Goal: Find specific fact: Find specific fact

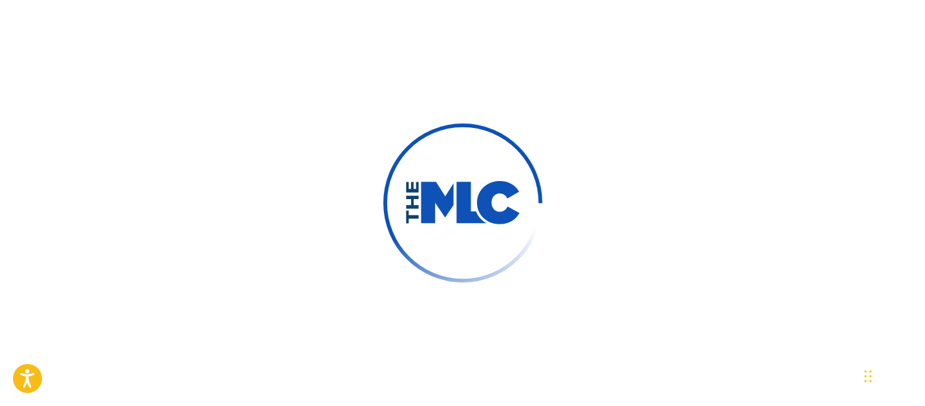
click at [389, 173] on img at bounding box center [462, 203] width 175 height 175
click at [253, 206] on div at bounding box center [462, 203] width 925 height 406
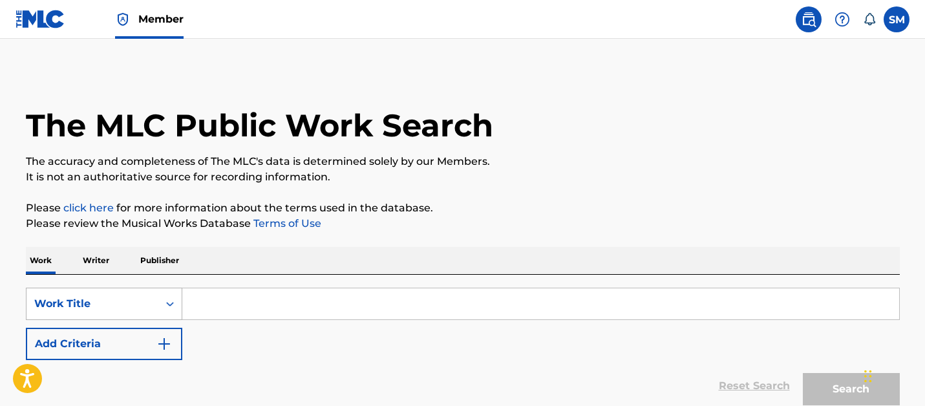
click at [146, 301] on div "Work Title" at bounding box center [92, 304] width 116 height 16
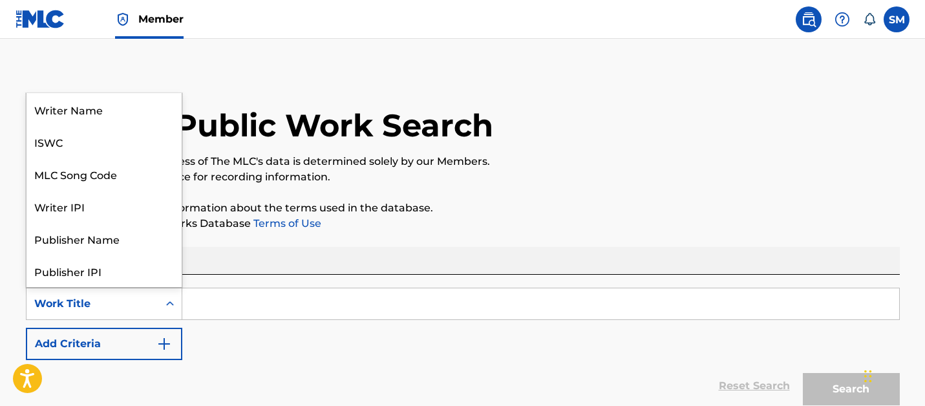
scroll to position [65, 0]
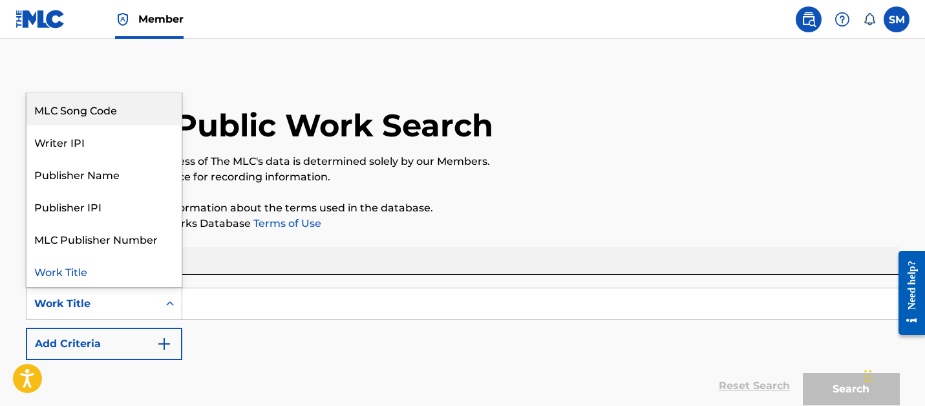
click at [149, 113] on div "MLC Song Code" at bounding box center [104, 109] width 155 height 32
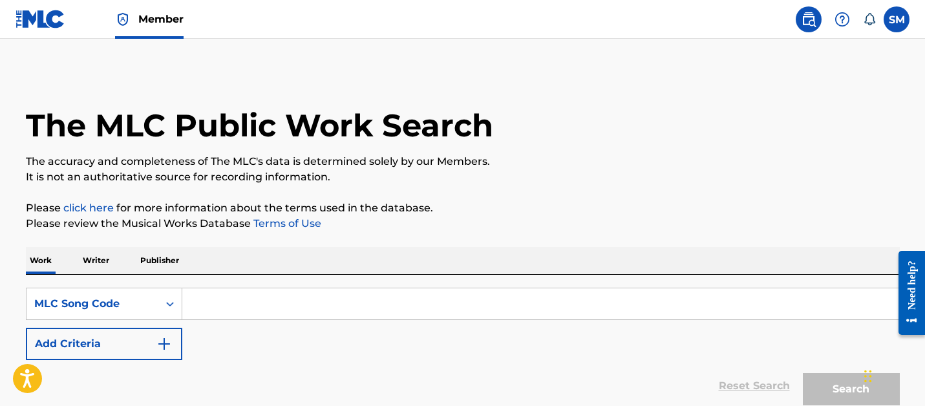
click at [215, 306] on input "Search Form" at bounding box center [540, 303] width 717 height 31
paste input "AA2ENS"
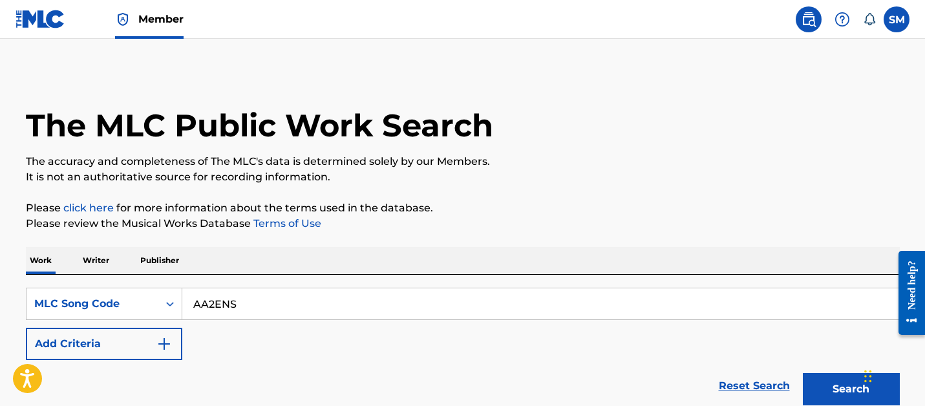
type input "AA2ENS"
click at [803, 373] on button "Search" at bounding box center [851, 389] width 97 height 32
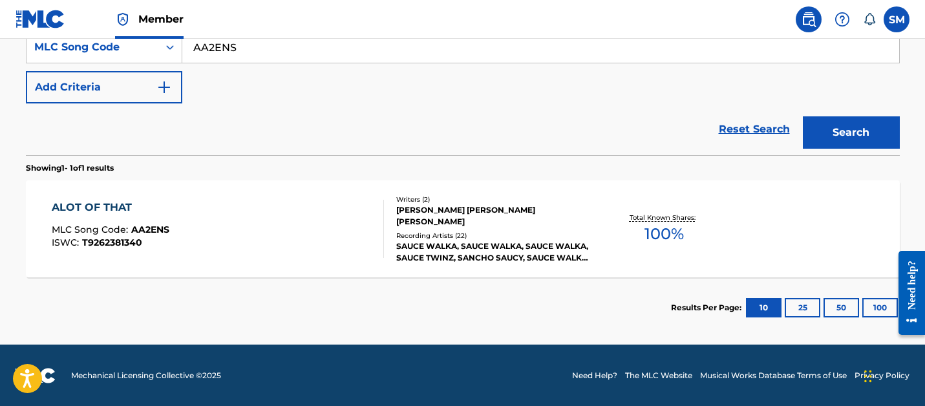
scroll to position [257, 0]
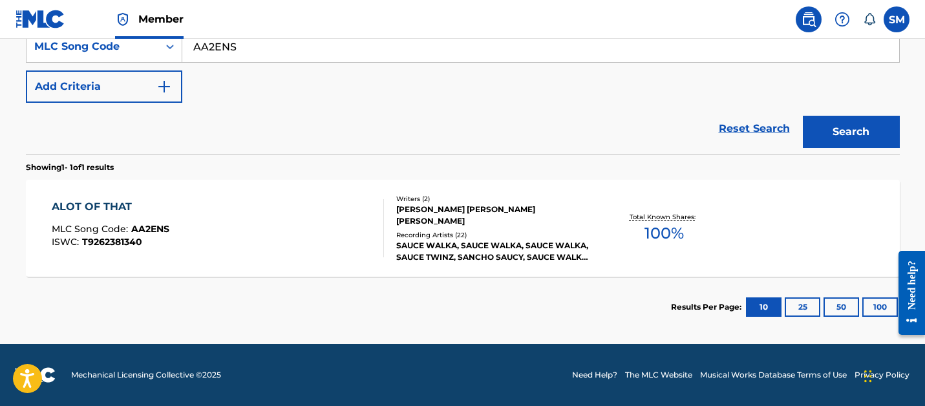
click at [429, 251] on div "SAUCE WALKA, SAUCE WALKA, SAUCE WALKA, SAUCE TWINZ, SANCHO SAUCY, SAUCE WALKA, …" at bounding box center [493, 251] width 195 height 23
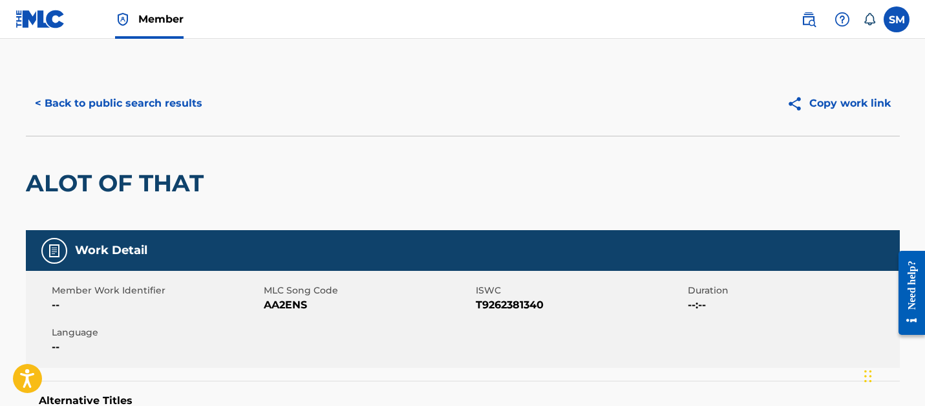
click at [186, 100] on button "< Back to public search results" at bounding box center [119, 103] width 186 height 32
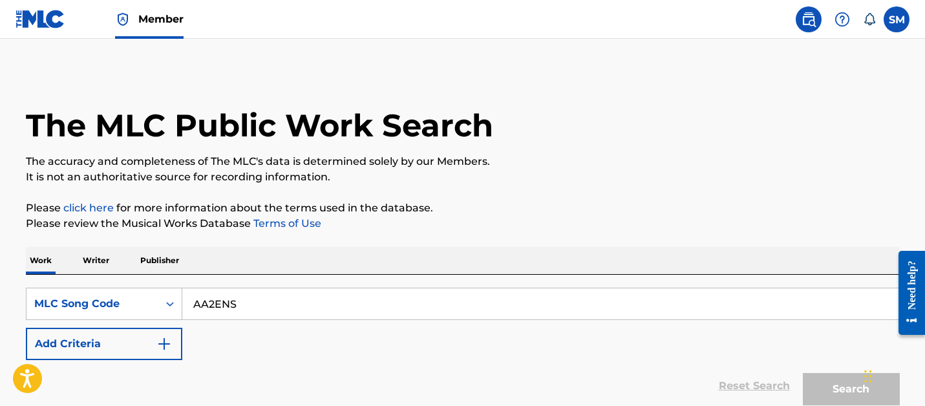
scroll to position [224, 0]
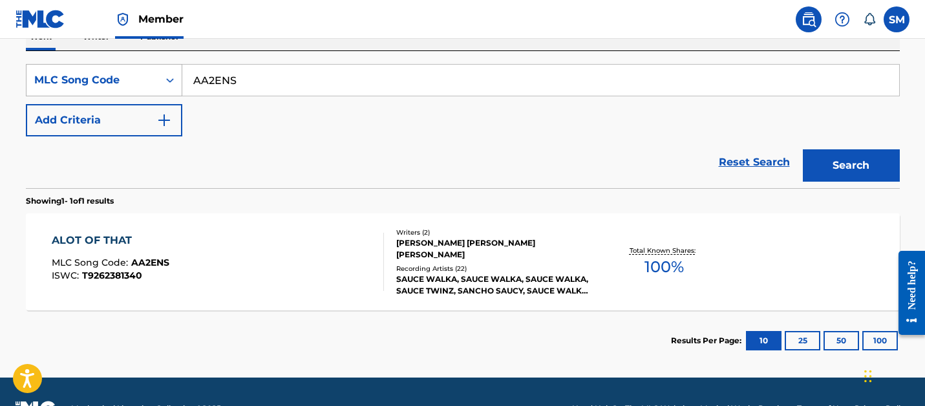
click at [114, 81] on div "MLC Song Code" at bounding box center [92, 80] width 116 height 16
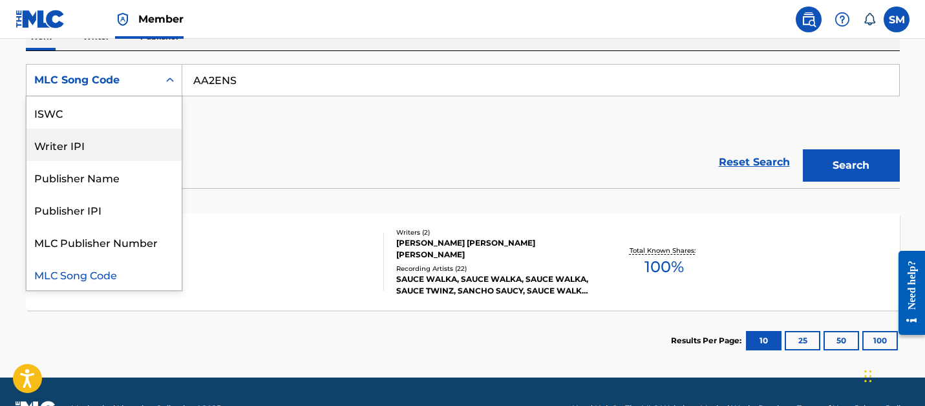
scroll to position [0, 0]
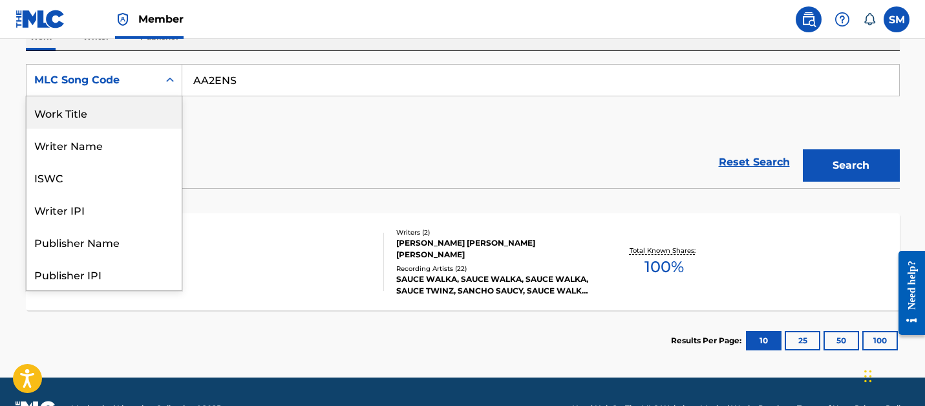
click at [76, 105] on div "Work Title" at bounding box center [104, 112] width 155 height 32
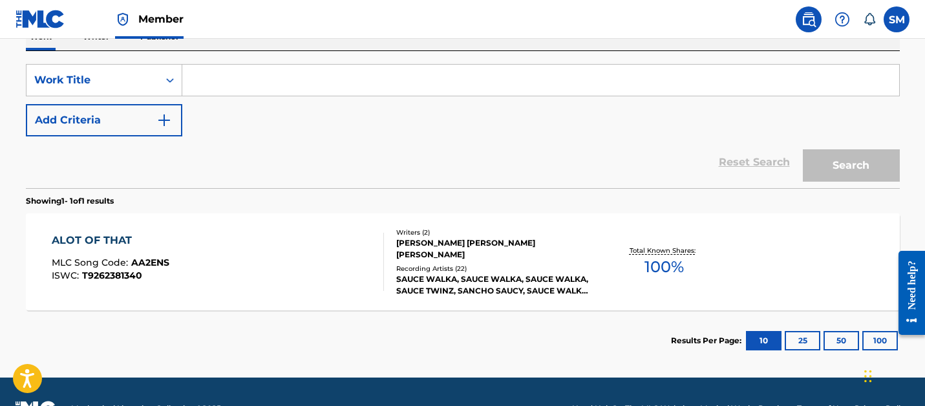
click at [247, 75] on input "Search Form" at bounding box center [540, 80] width 717 height 31
paste input "Snake In Disguise (Live)"
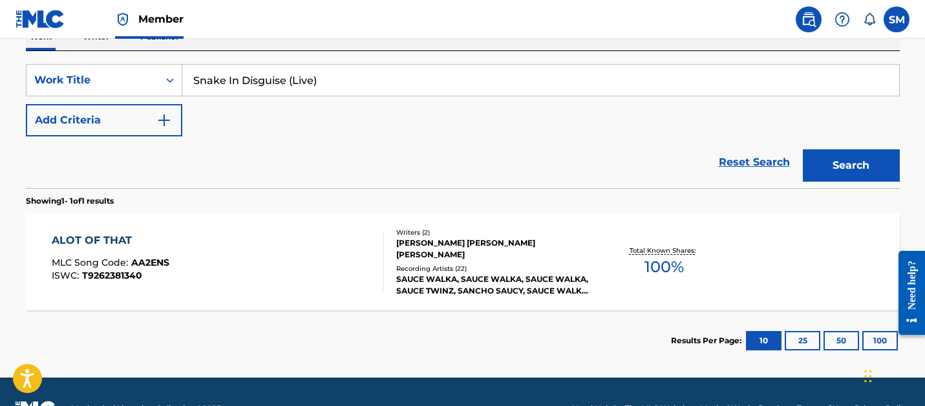
type input "Snake In Disguise (Live)"
click at [803, 149] on button "Search" at bounding box center [851, 165] width 97 height 32
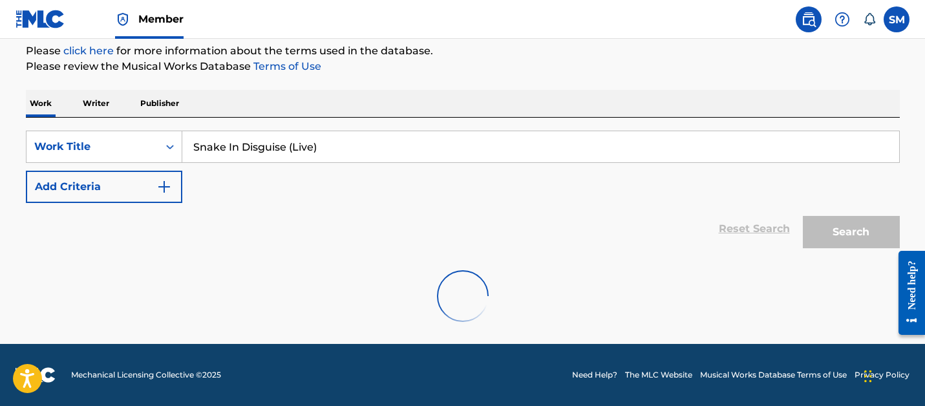
scroll to position [224, 0]
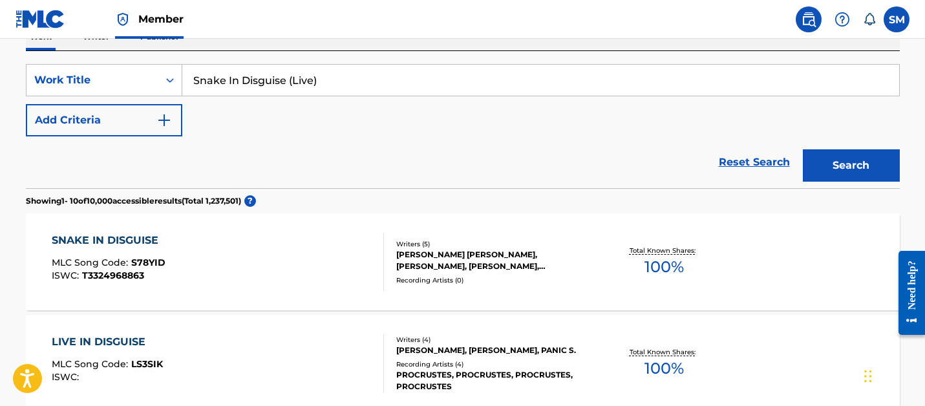
click at [557, 286] on div "SNAKE IN DISGUISE MLC Song Code : S78YID ISWC : T3324968863 Writers ( 5 ) [PERS…" at bounding box center [463, 261] width 874 height 97
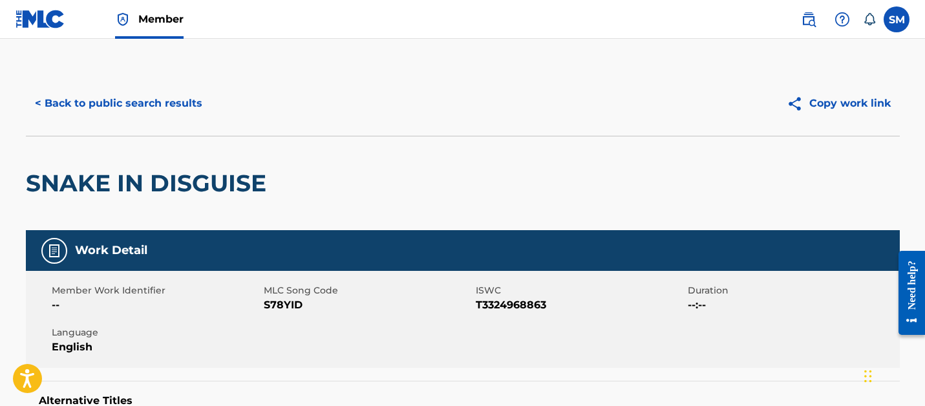
click at [145, 108] on button "< Back to public search results" at bounding box center [119, 103] width 186 height 32
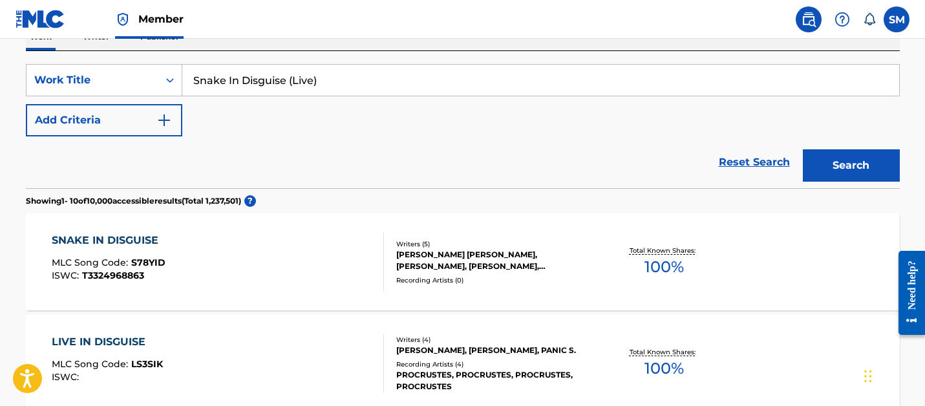
click at [213, 92] on input "Snake In Disguise (Live)" at bounding box center [540, 80] width 717 height 31
paste input "Juggernaut Intro (Crown Of Thornz) [Live]"
click at [803, 149] on button "Search" at bounding box center [851, 165] width 97 height 32
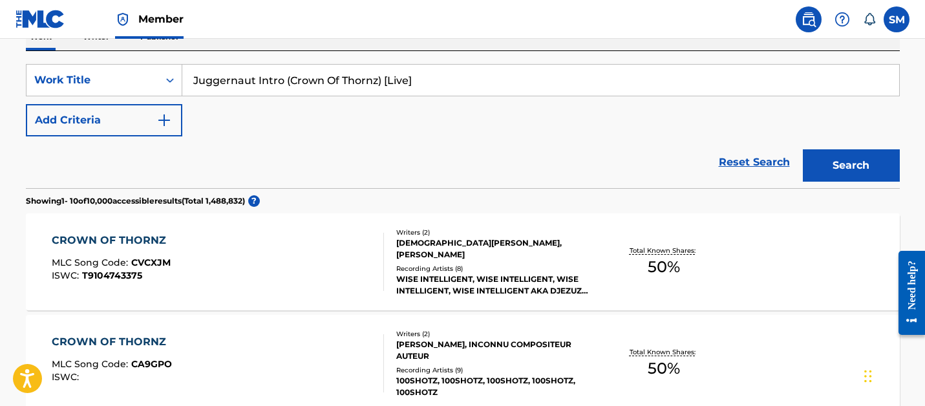
click at [286, 75] on input "Juggernaut Intro (Crown Of Thornz) [Live]" at bounding box center [540, 80] width 717 height 31
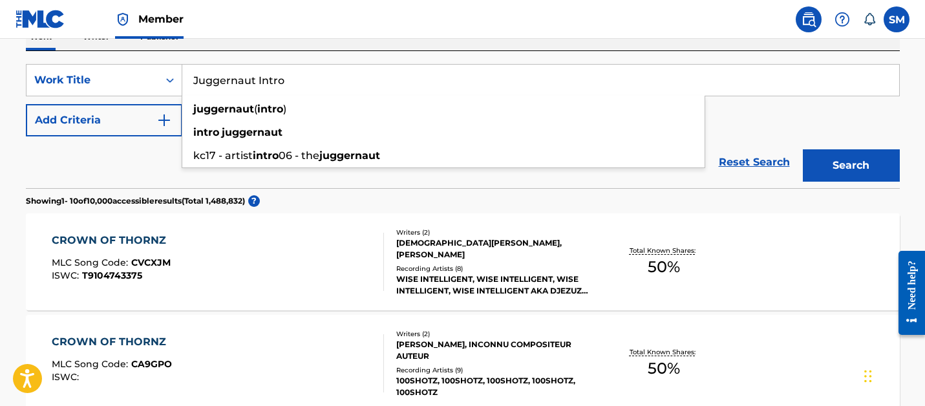
type input "Juggernaut Intro"
click at [803, 149] on button "Search" at bounding box center [851, 165] width 97 height 32
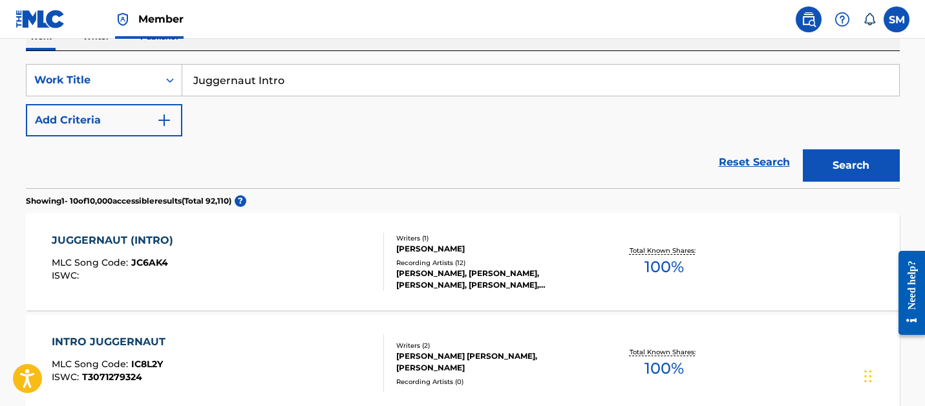
click at [329, 264] on div "JUGGERNAUT (INTRO) MLC Song Code : JC6AK4 ISWC :" at bounding box center [218, 262] width 332 height 58
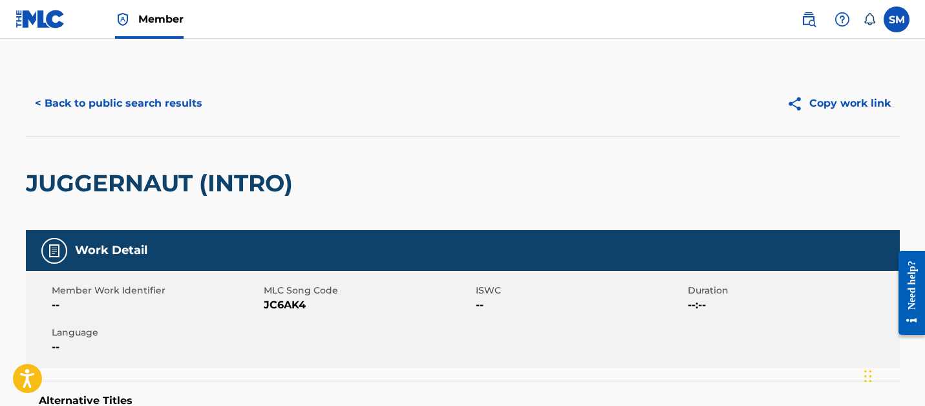
click at [122, 108] on button "< Back to public search results" at bounding box center [119, 103] width 186 height 32
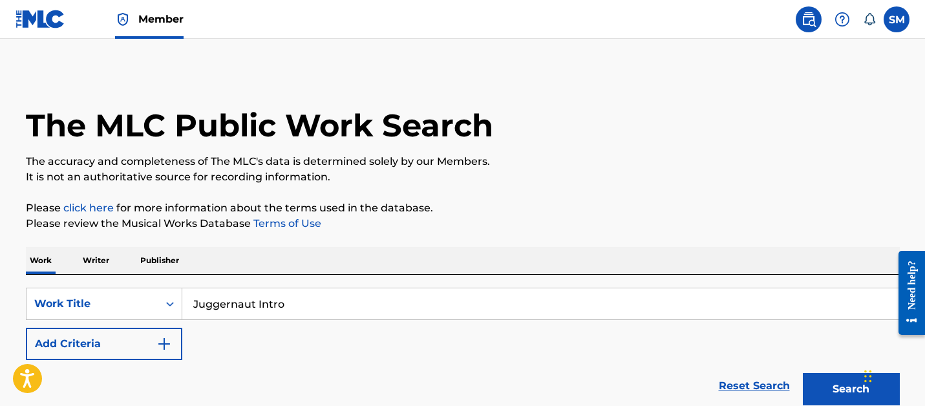
click at [213, 301] on input "Juggernaut Intro" at bounding box center [540, 303] width 717 height 31
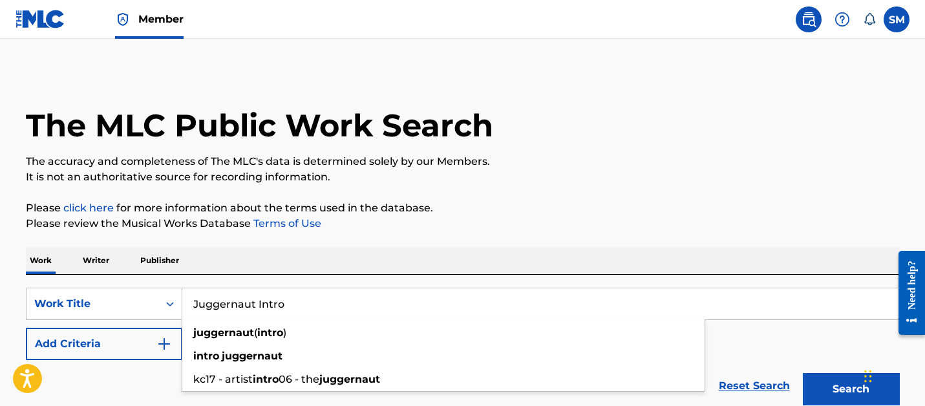
click at [213, 301] on input "Juggernaut Intro" at bounding box center [540, 303] width 717 height 31
paste input "The Test (Live)"
click at [803, 373] on button "Search" at bounding box center [851, 389] width 97 height 32
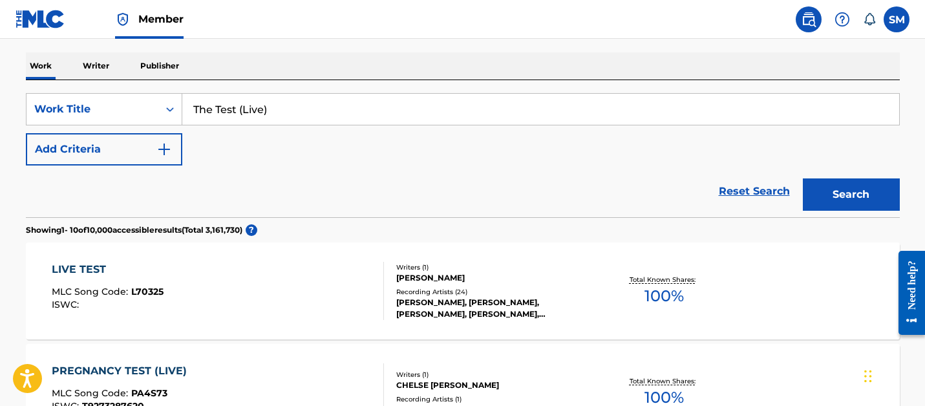
scroll to position [39, 0]
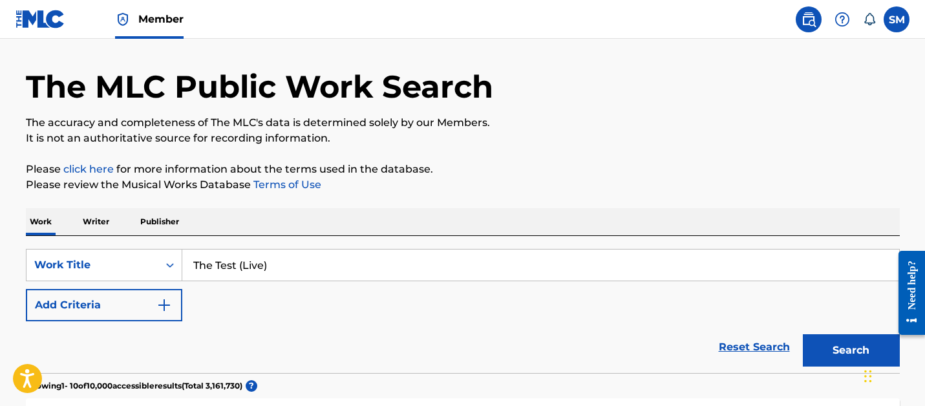
click at [213, 268] on input "The Test (Live)" at bounding box center [540, 264] width 717 height 31
paste input "Blood On Your Hands"
type input "Blood On Your Hands (Live)"
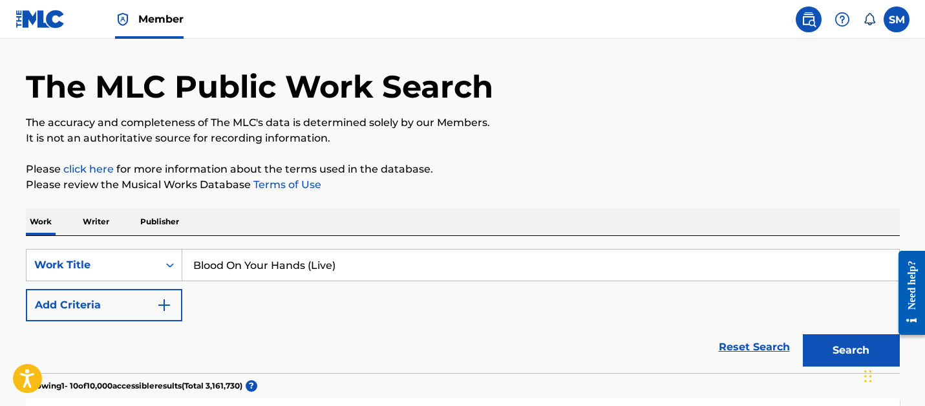
click at [803, 334] on button "Search" at bounding box center [851, 350] width 97 height 32
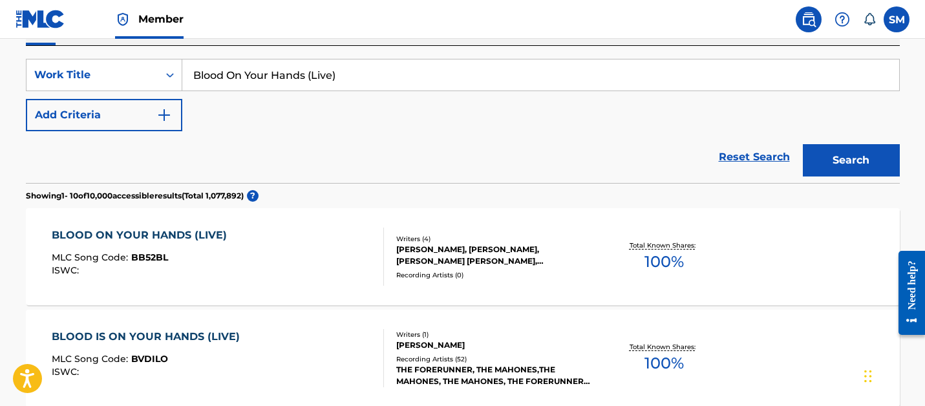
scroll to position [235, 0]
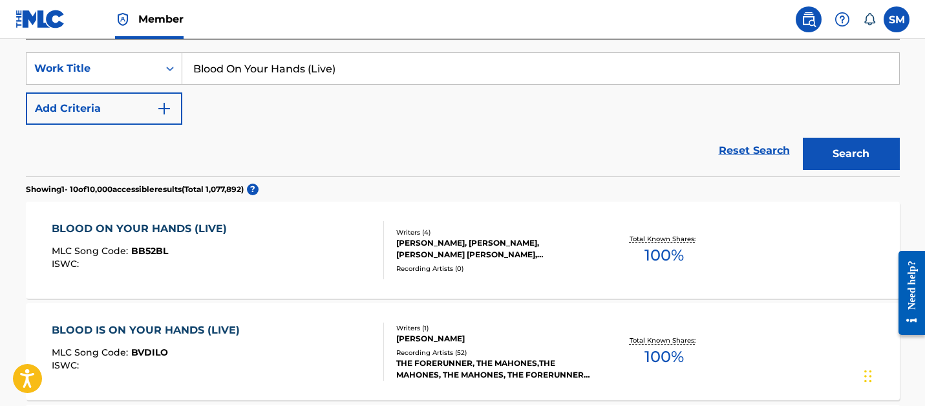
click at [442, 246] on div "[PERSON_NAME], [PERSON_NAME], [PERSON_NAME] [PERSON_NAME], [PERSON_NAME]" at bounding box center [493, 248] width 195 height 23
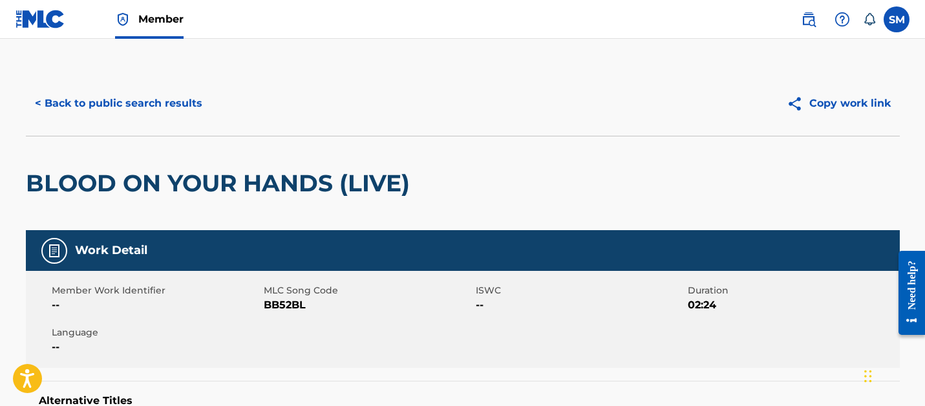
click at [105, 110] on button "< Back to public search results" at bounding box center [119, 103] width 186 height 32
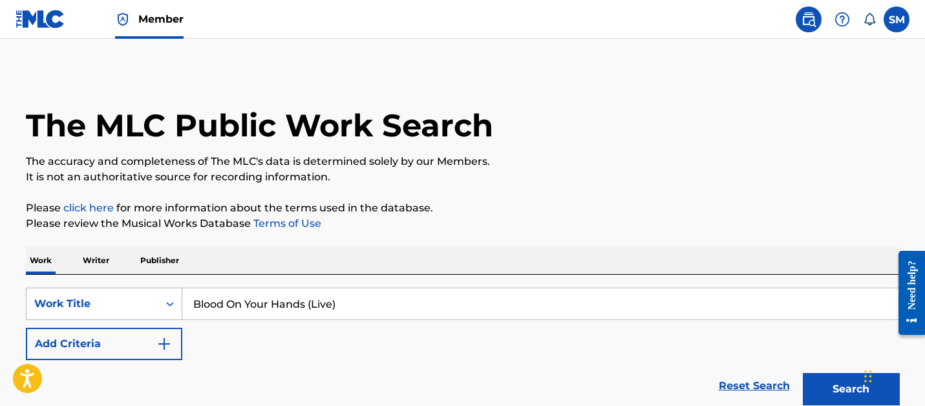
click at [115, 301] on div "Work Title" at bounding box center [92, 304] width 116 height 16
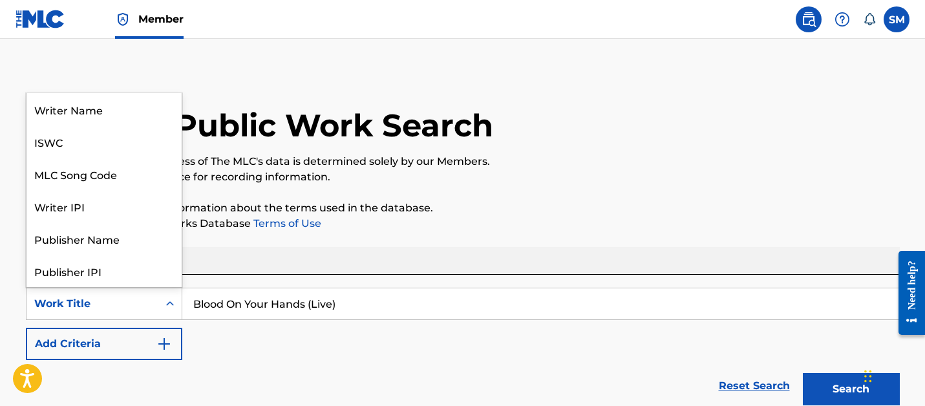
scroll to position [65, 0]
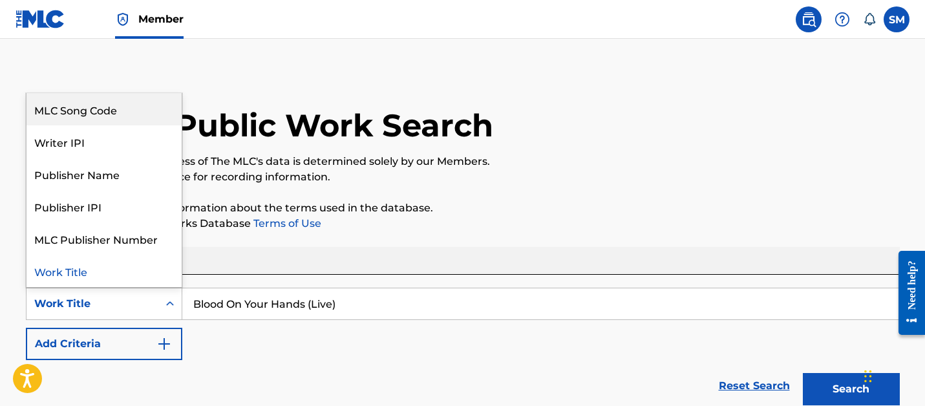
click at [151, 96] on div "MLC Song Code" at bounding box center [104, 109] width 155 height 32
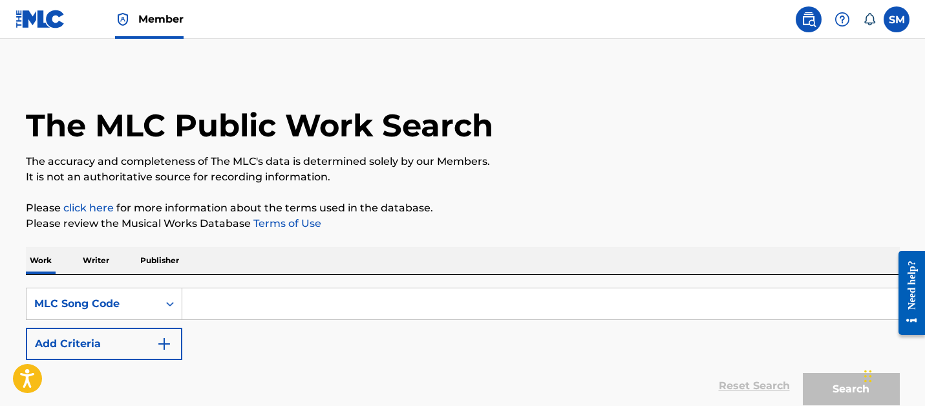
click at [276, 288] on input "Search Form" at bounding box center [540, 303] width 717 height 31
paste input "IG6SOH"
type input "IG6SOH"
click at [803, 373] on button "Search" at bounding box center [851, 389] width 97 height 32
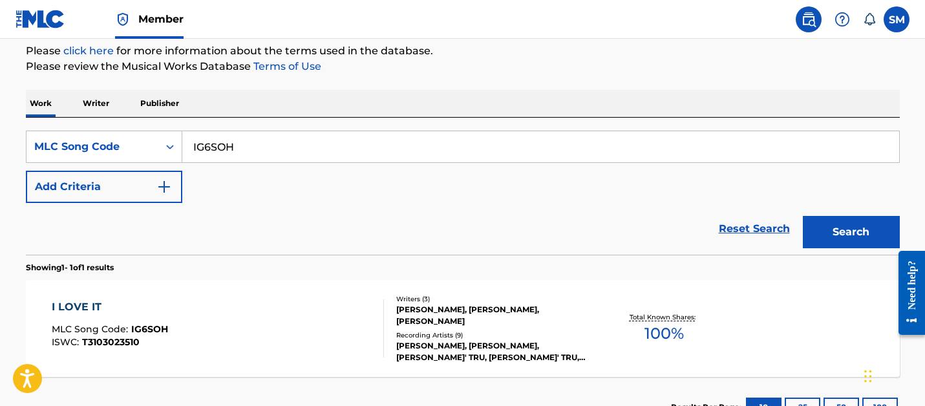
click at [343, 306] on div "I LOVE IT MLC Song Code : IG6SOH ISWC : T3103023510" at bounding box center [218, 328] width 332 height 58
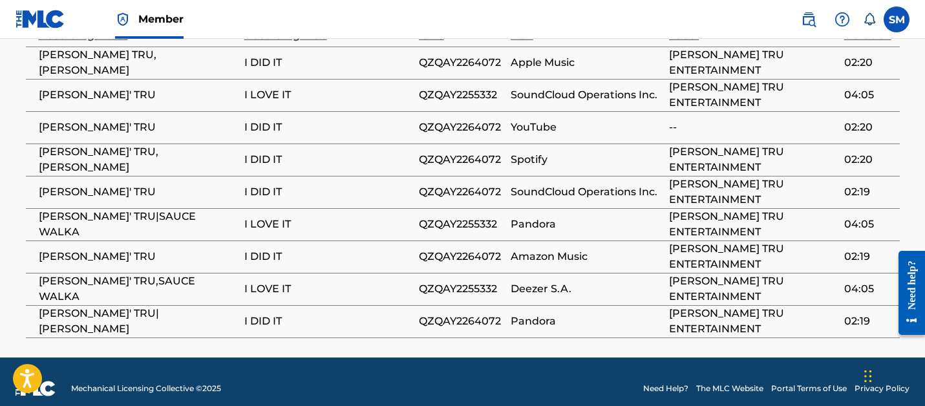
scroll to position [893, 0]
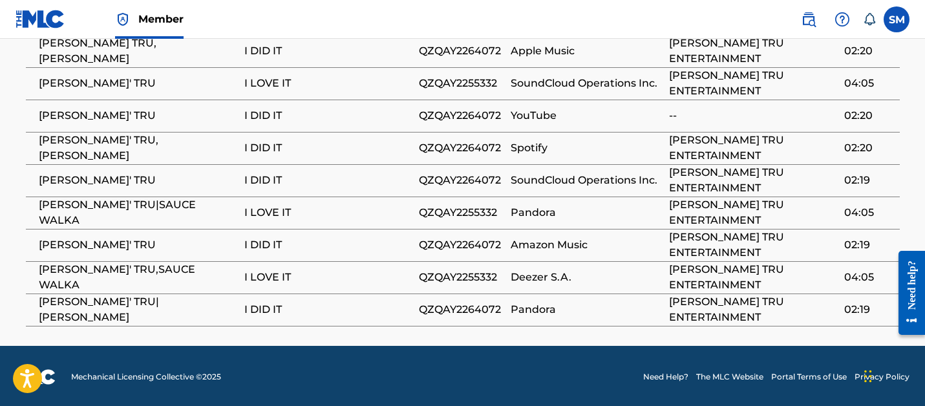
click at [456, 216] on span "QZQAY2255332" at bounding box center [461, 213] width 85 height 16
click at [275, 277] on span "I LOVE IT" at bounding box center [328, 278] width 168 height 16
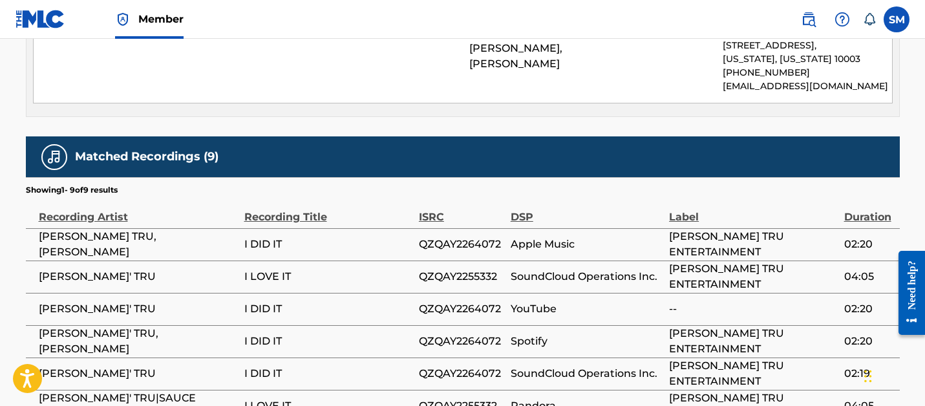
scroll to position [700, 0]
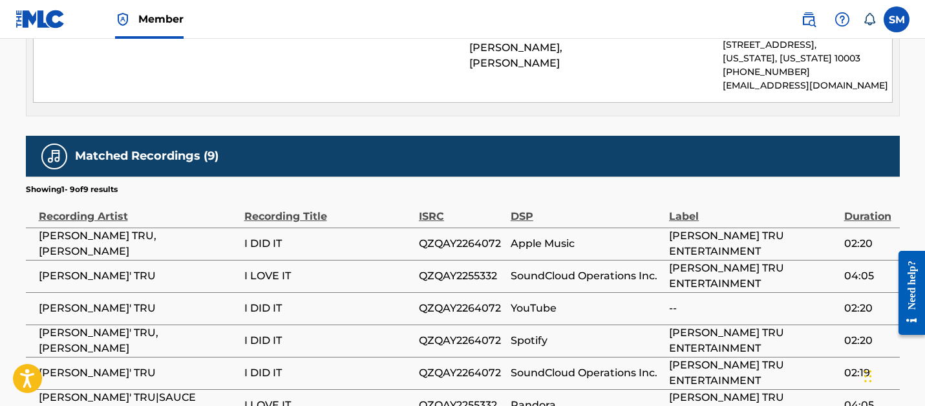
click at [464, 244] on span "QZQAY2264072" at bounding box center [461, 244] width 85 height 16
click at [463, 244] on span "QZQAY2264072" at bounding box center [461, 244] width 85 height 16
copy span "QZQAY2264072"
click at [472, 268] on span "QZQAY2255332" at bounding box center [461, 276] width 85 height 16
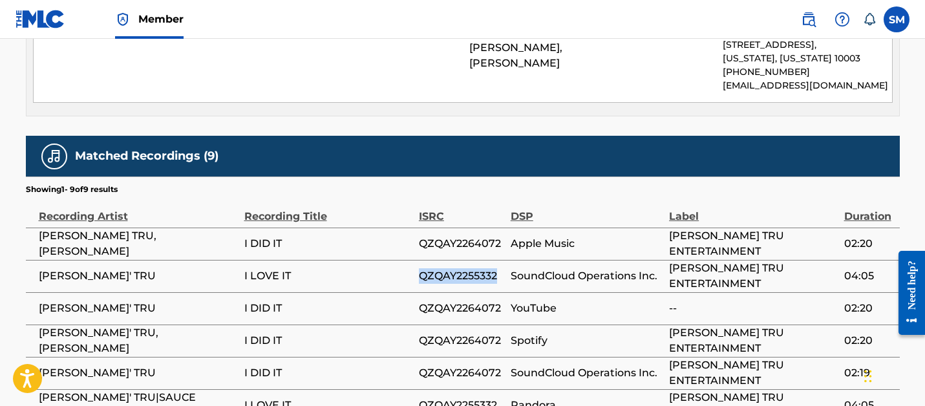
copy span "QZQAY2255332"
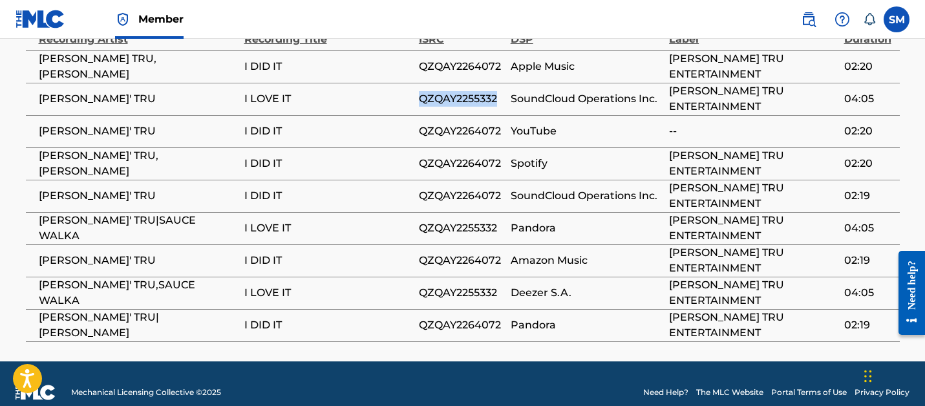
scroll to position [878, 0]
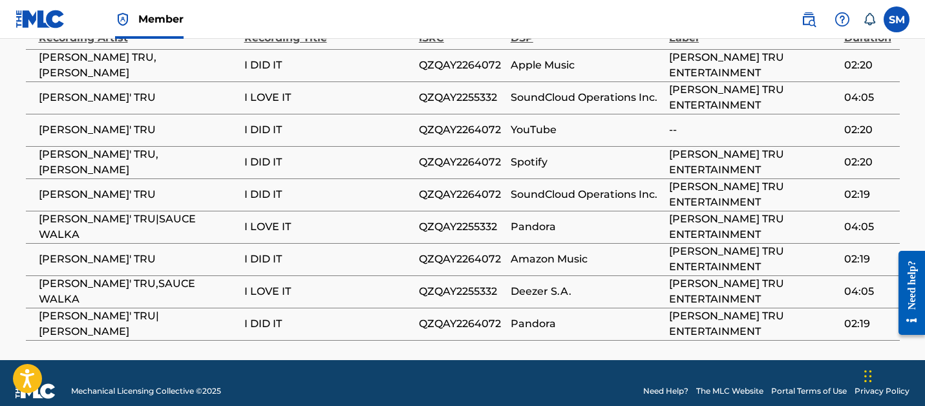
click at [454, 228] on span "QZQAY2255332" at bounding box center [461, 227] width 85 height 16
copy span "QZQAY2255332"
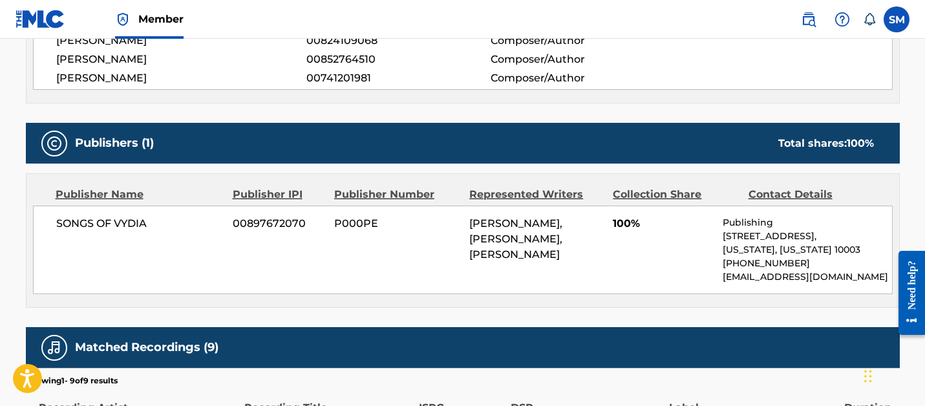
scroll to position [0, 0]
